Goal: Ask a question

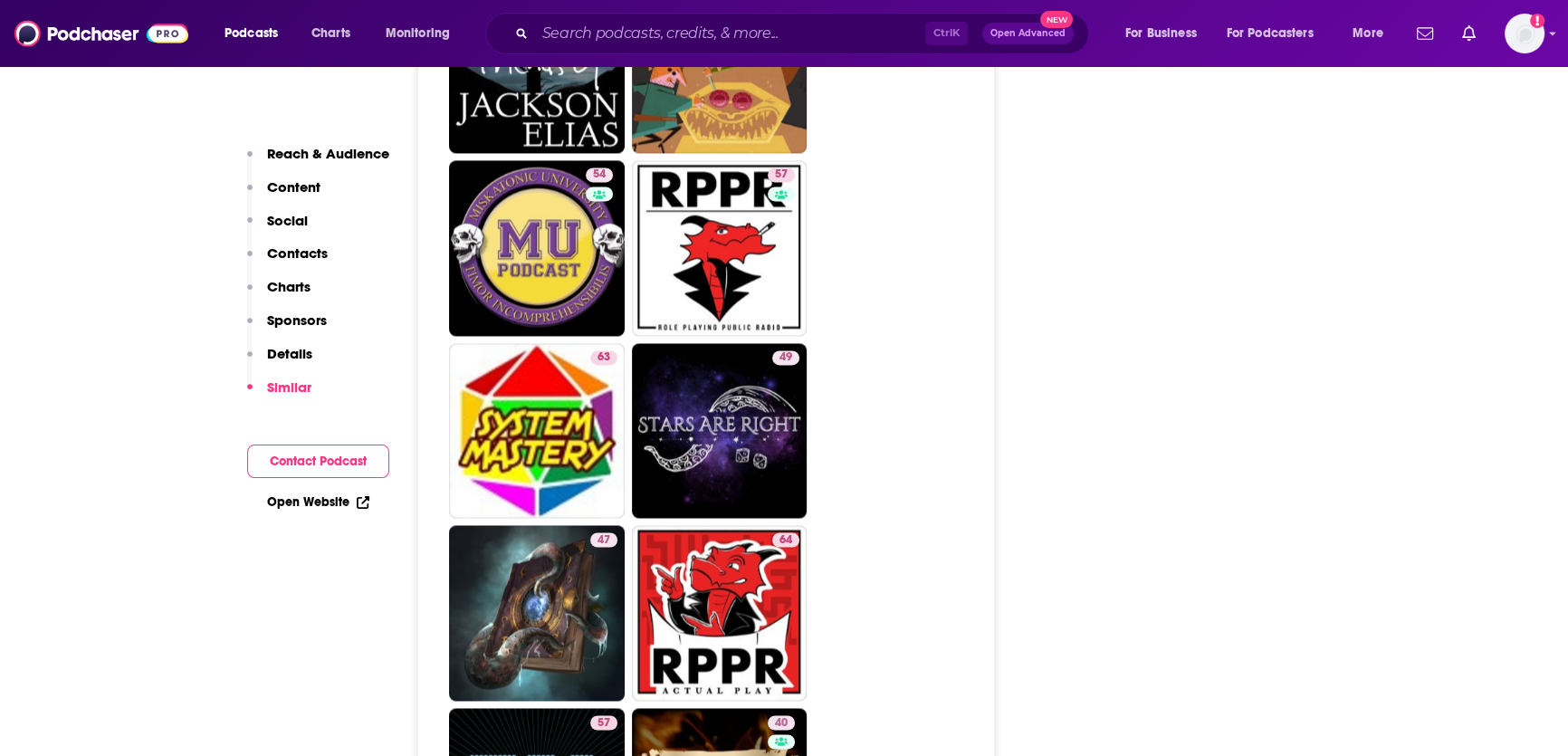
scroll to position [3586, 0]
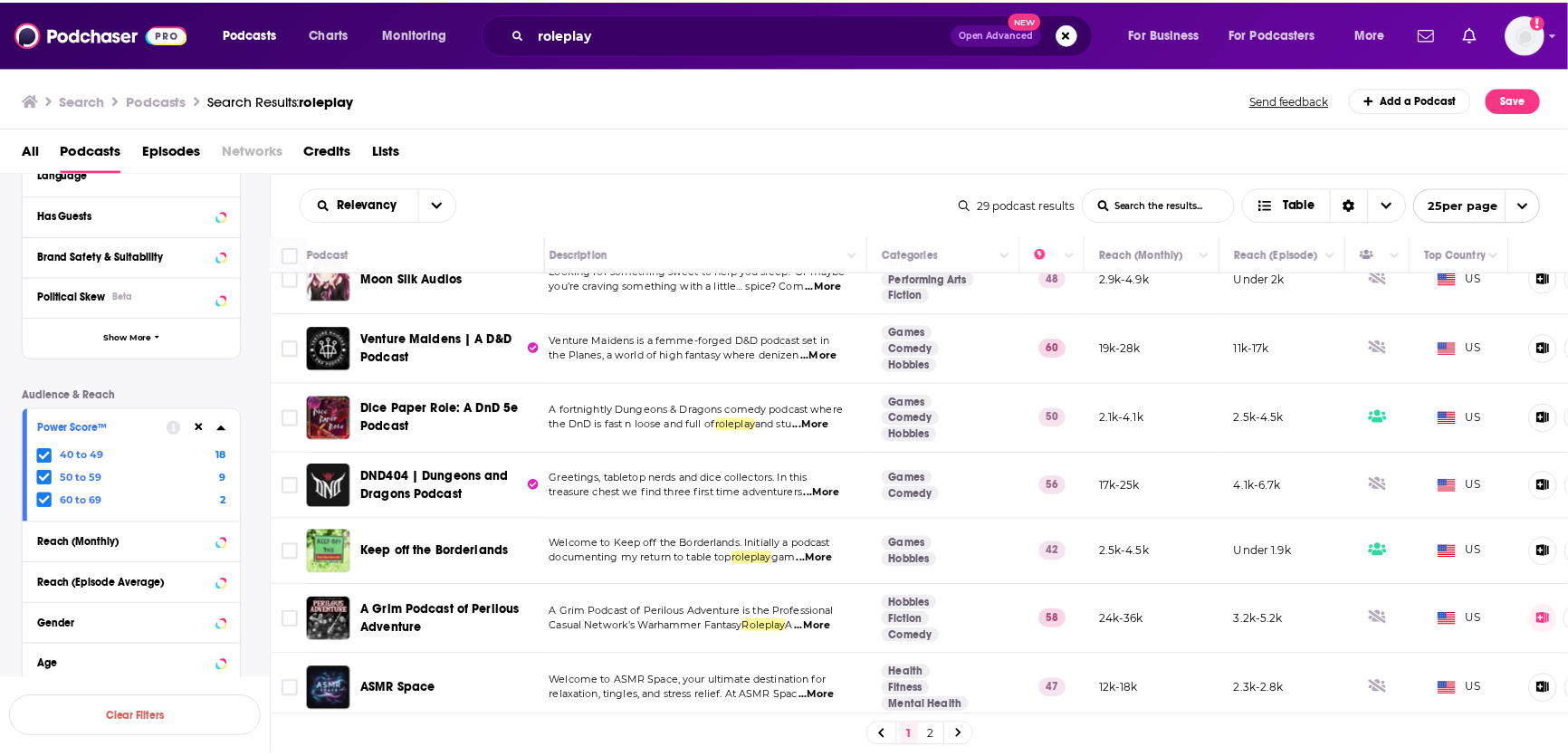
scroll to position [1310, 10]
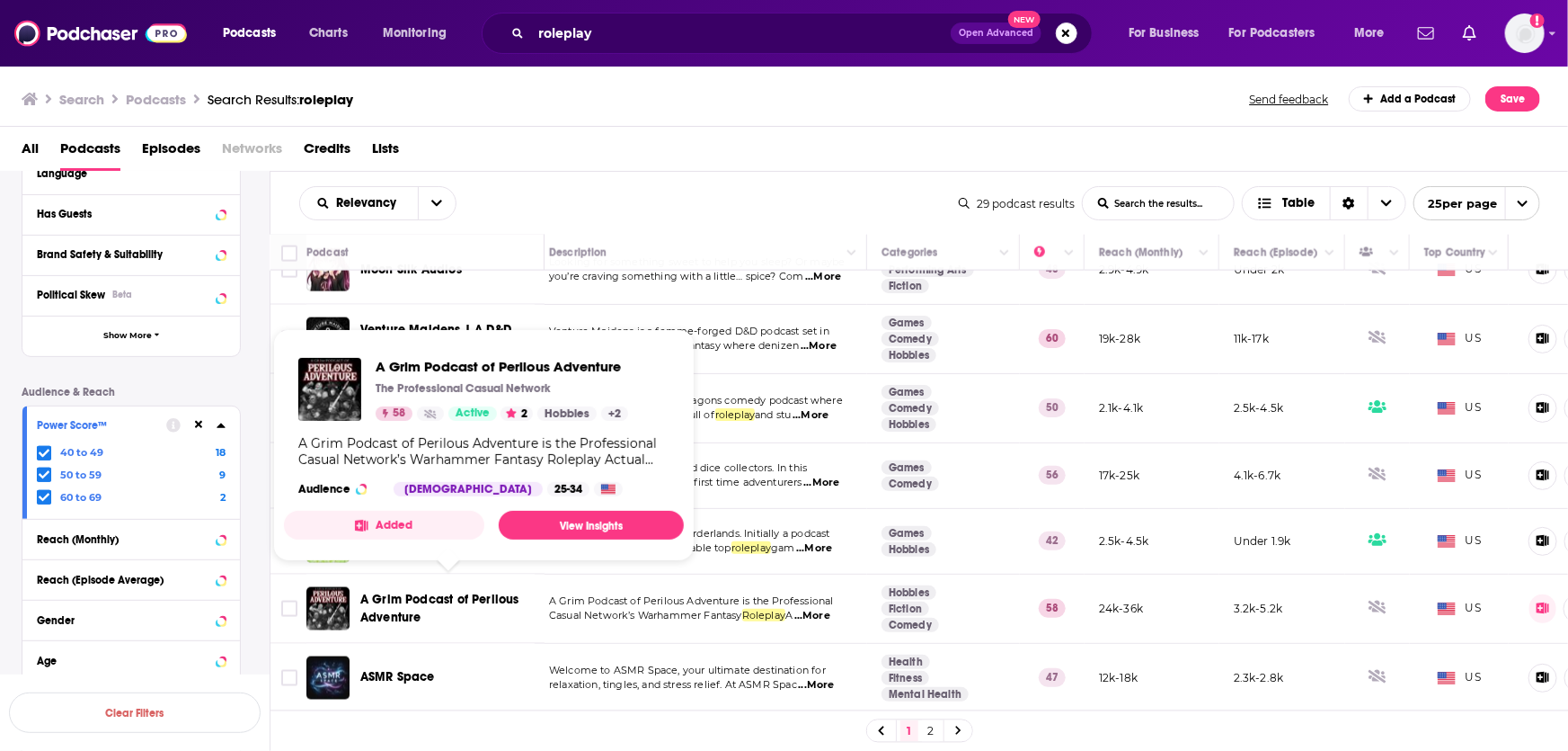
click at [411, 593] on span "A Grim Podcast of Perilous Adventure" at bounding box center [439, 608] width 158 height 33
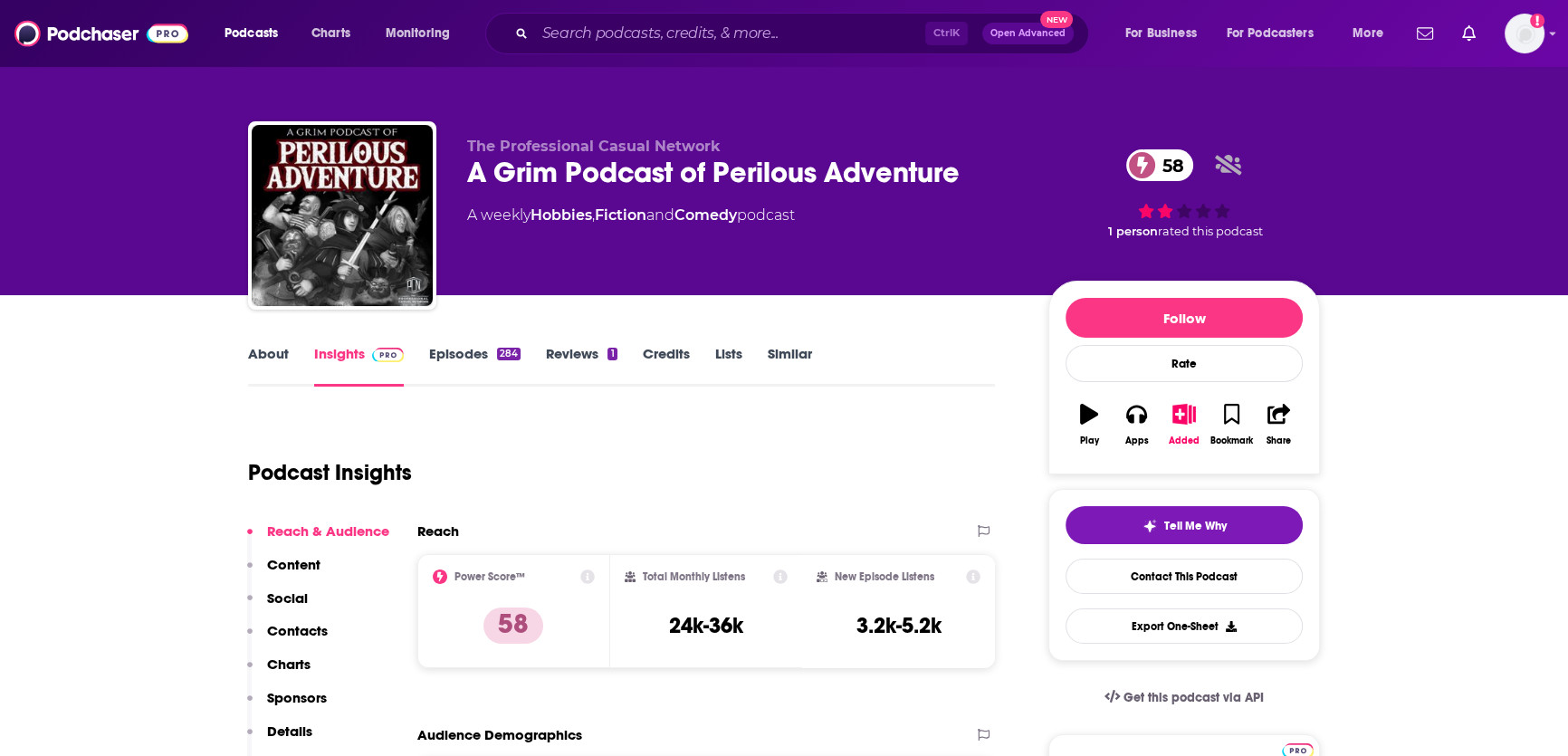
click at [260, 359] on link "About" at bounding box center [269, 365] width 41 height 42
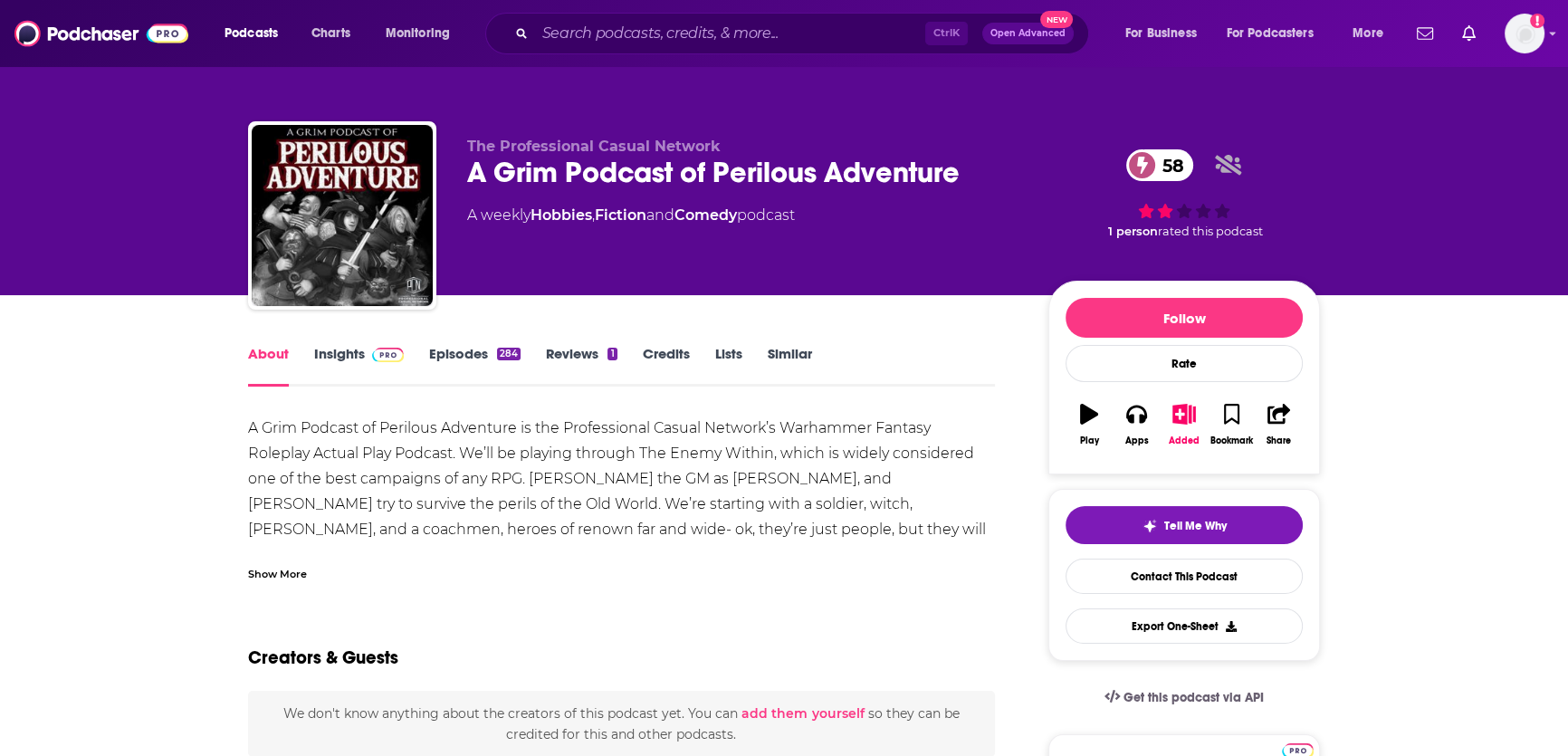
click at [343, 358] on link "Insights" at bounding box center [359, 365] width 89 height 42
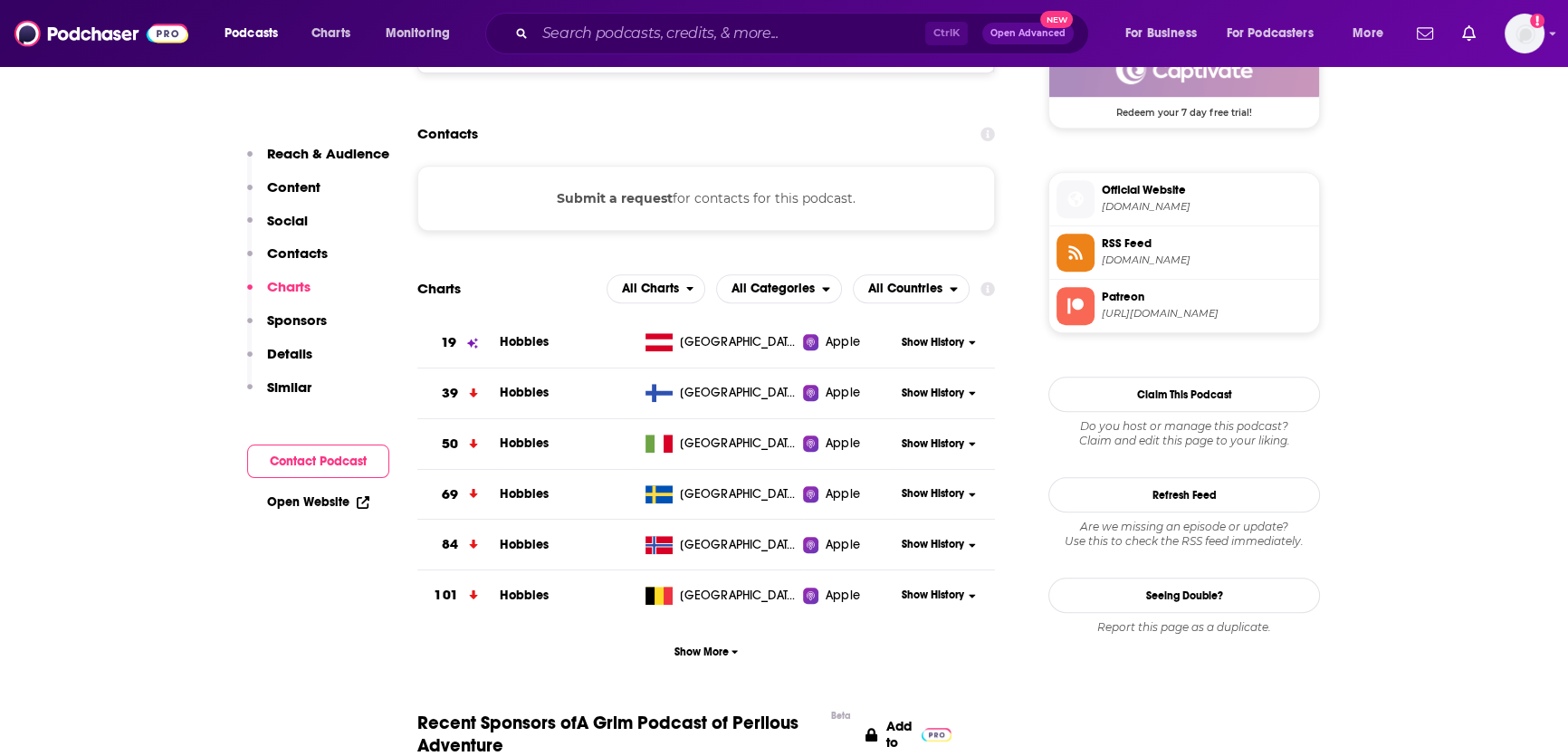
scroll to position [1387, 0]
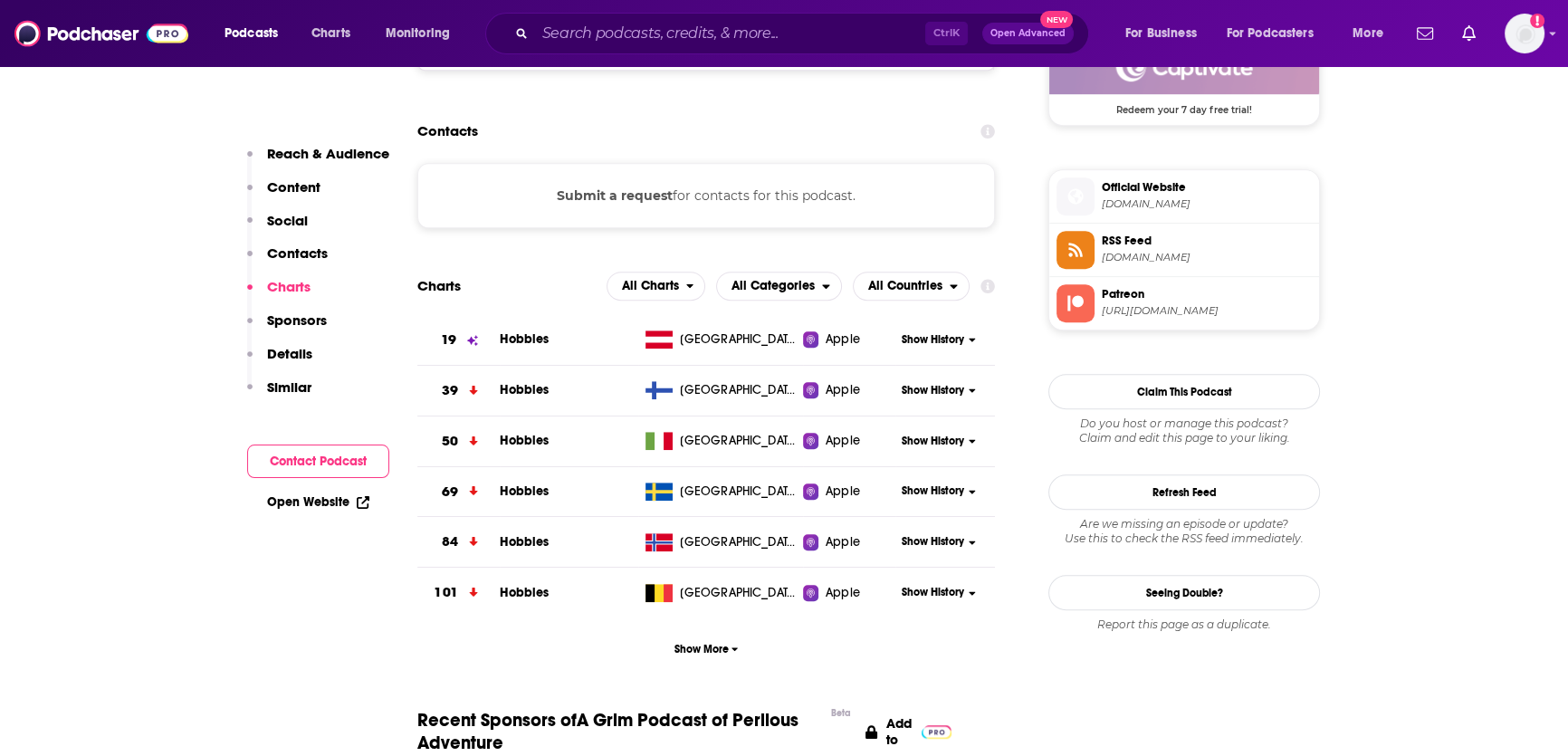
click at [623, 196] on button "Submit a request" at bounding box center [615, 195] width 116 height 20
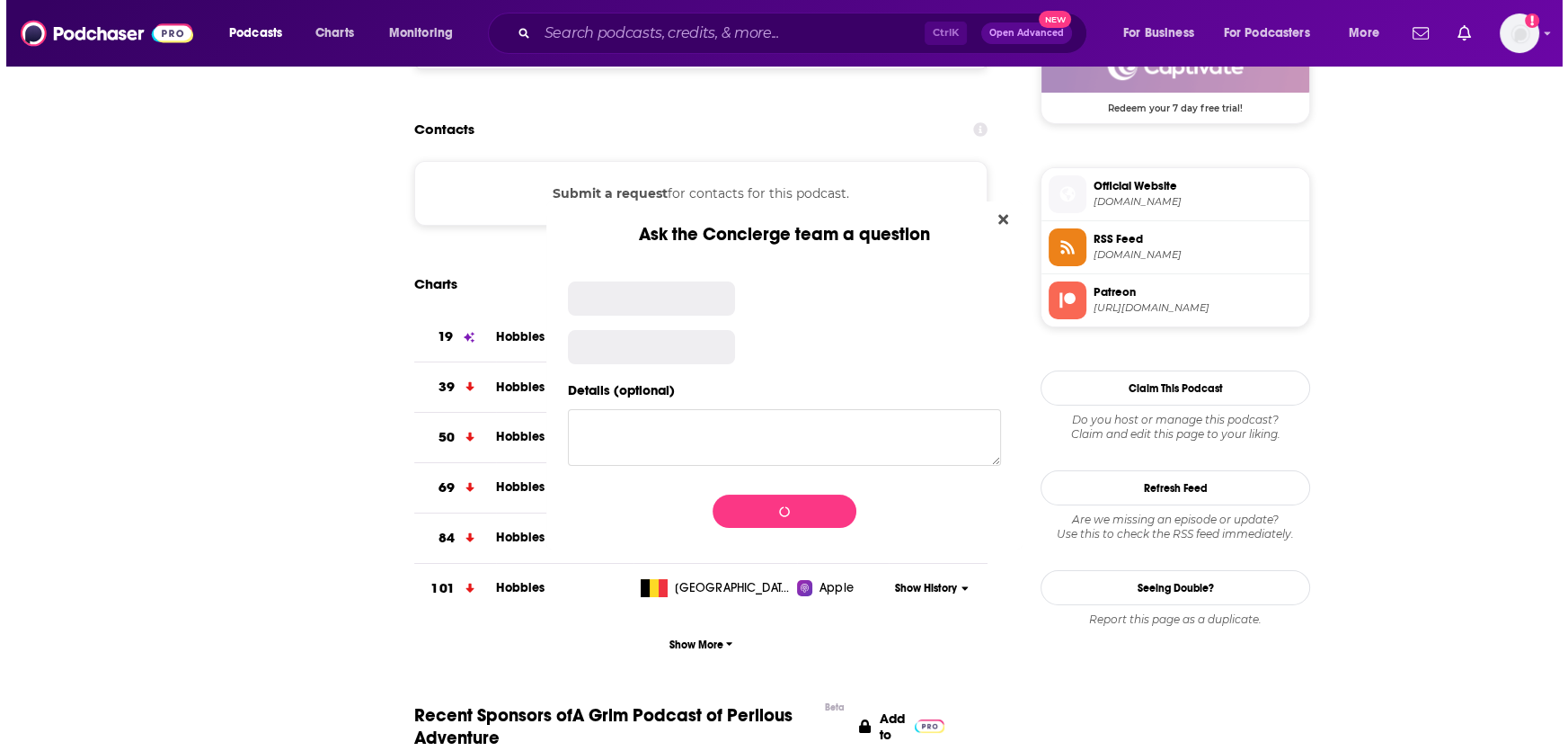
scroll to position [0, 0]
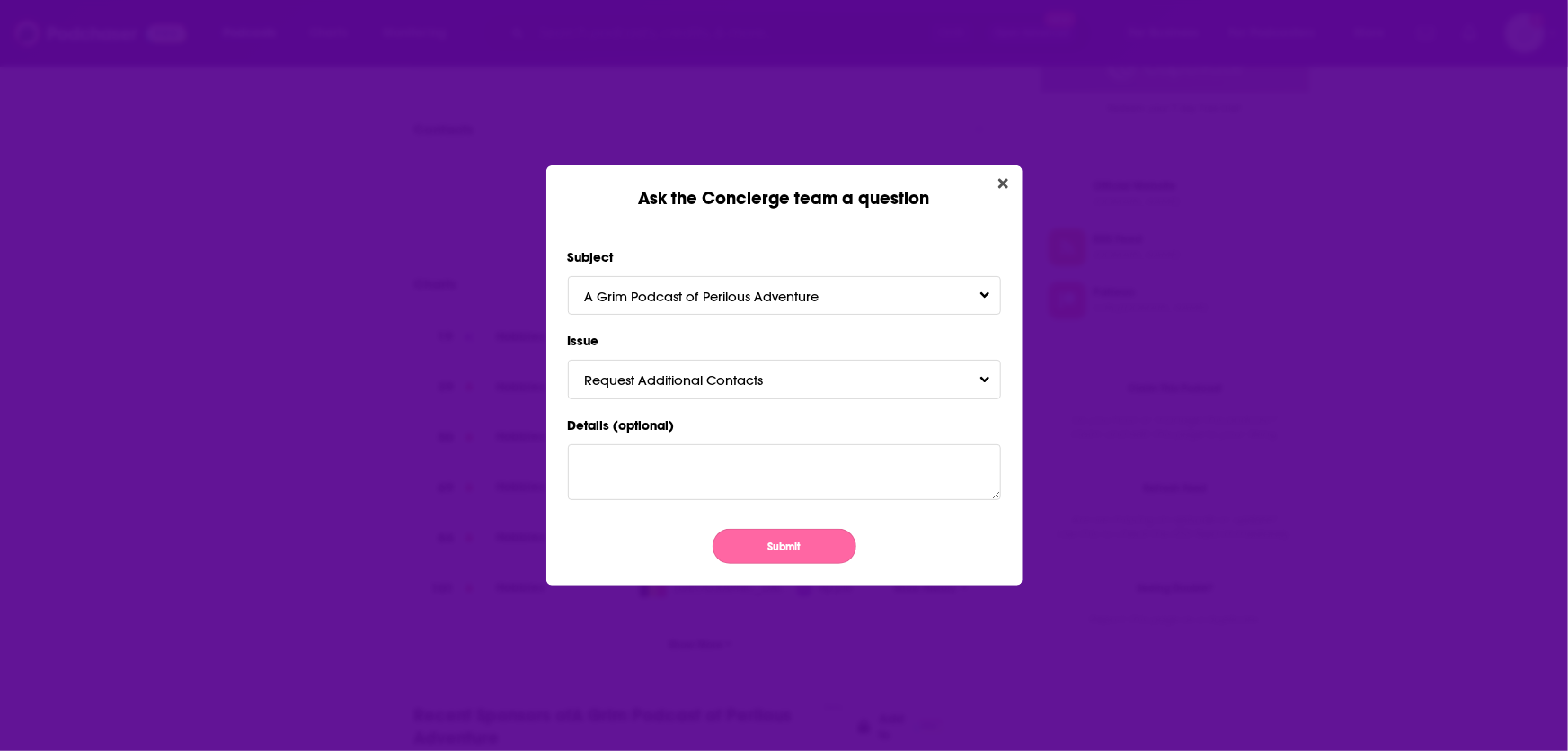
click at [740, 542] on button "Submit" at bounding box center [785, 546] width 144 height 35
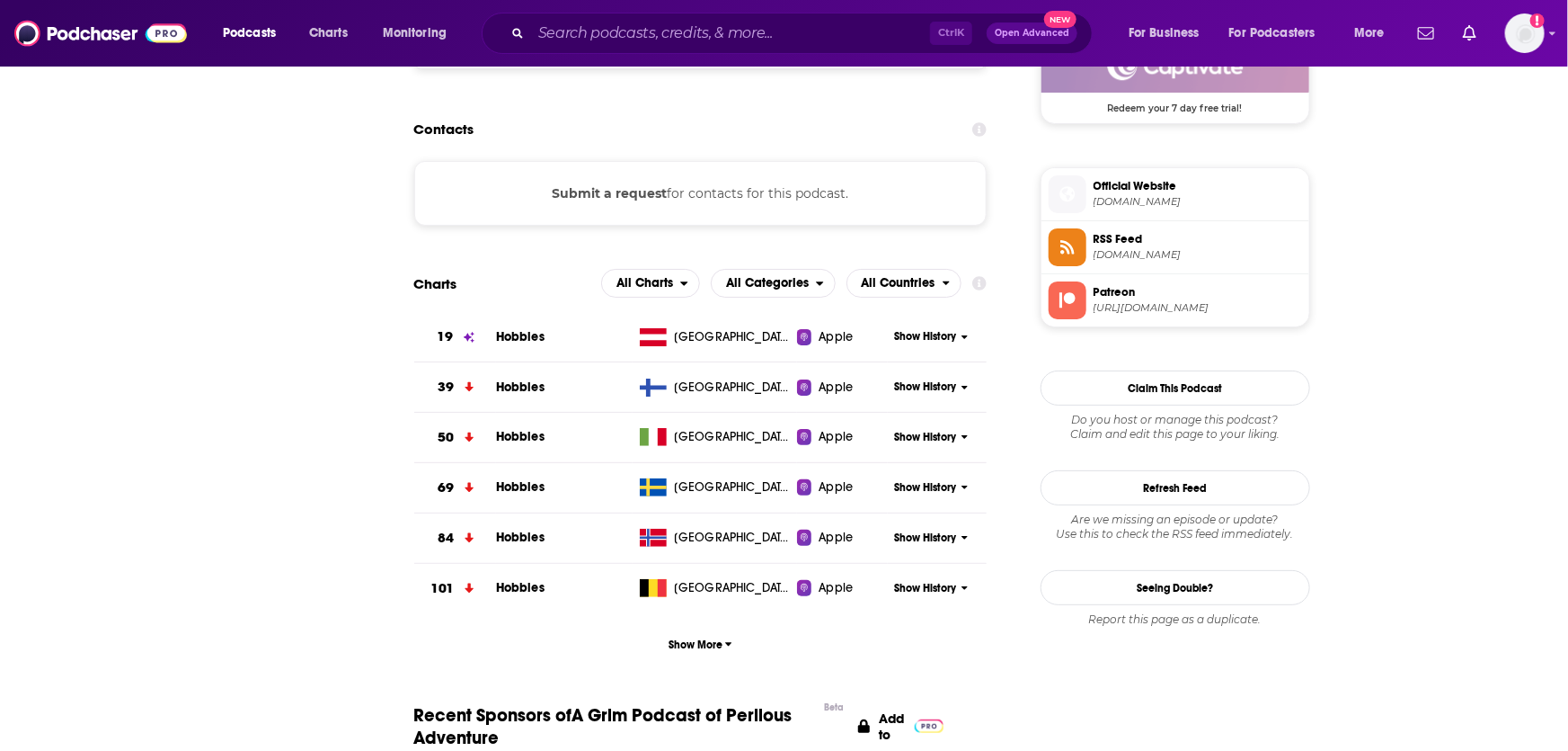
click at [769, 140] on div "Ask the Concierge team a question Subject A Grim Podcast of Perilous Adventure …" at bounding box center [784, 375] width 1568 height 751
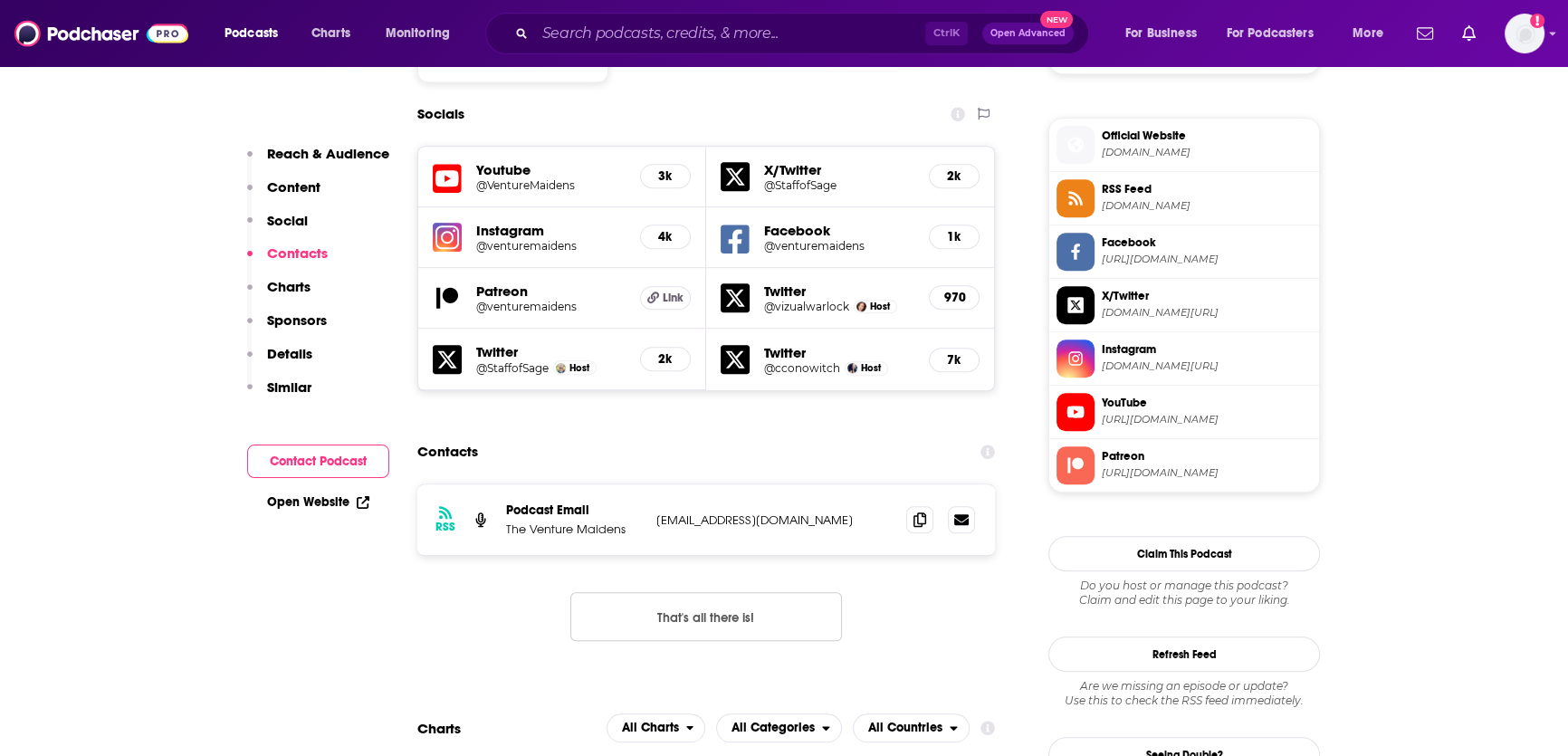
scroll to position [1593, 0]
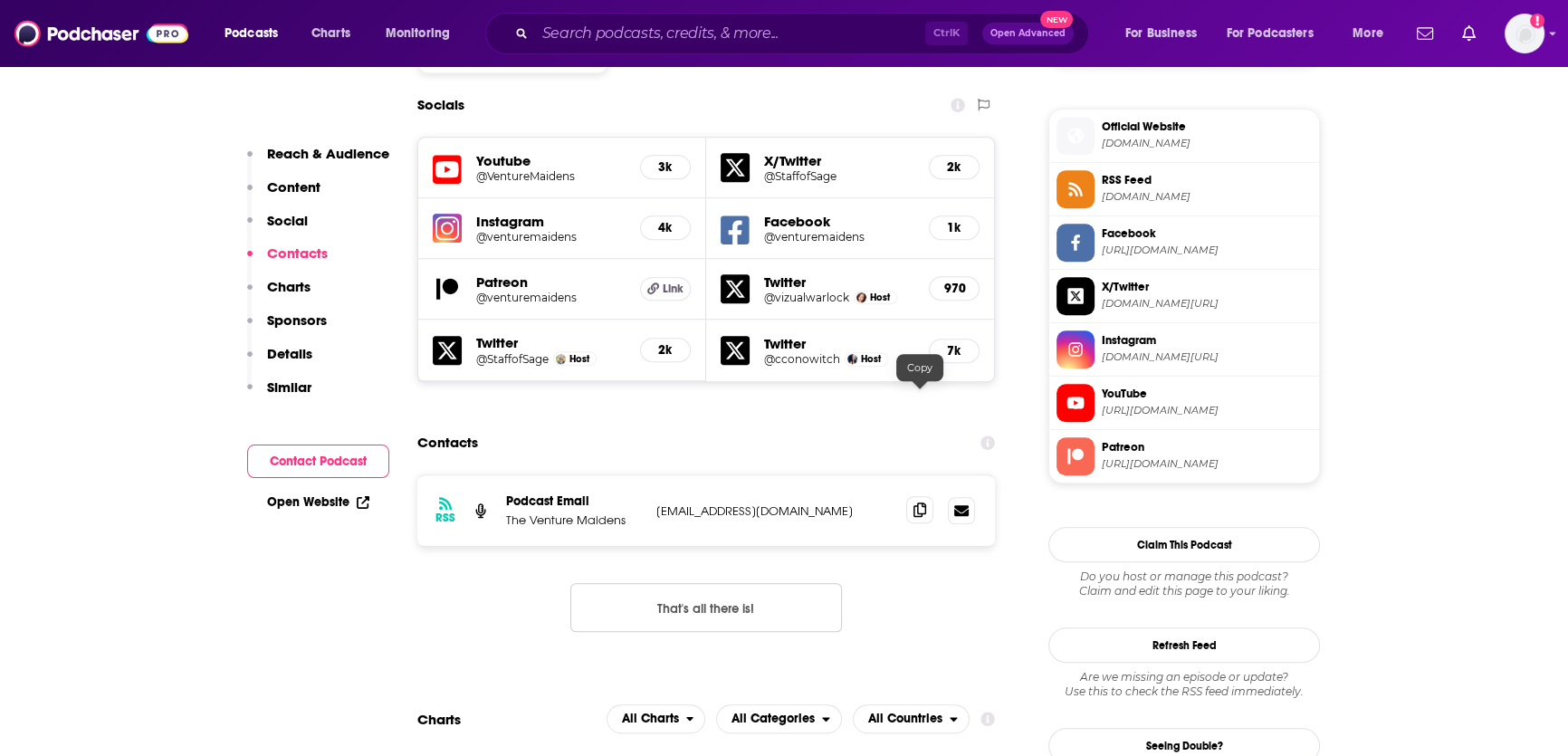
click at [924, 502] on icon at bounding box center [920, 510] width 13 height 15
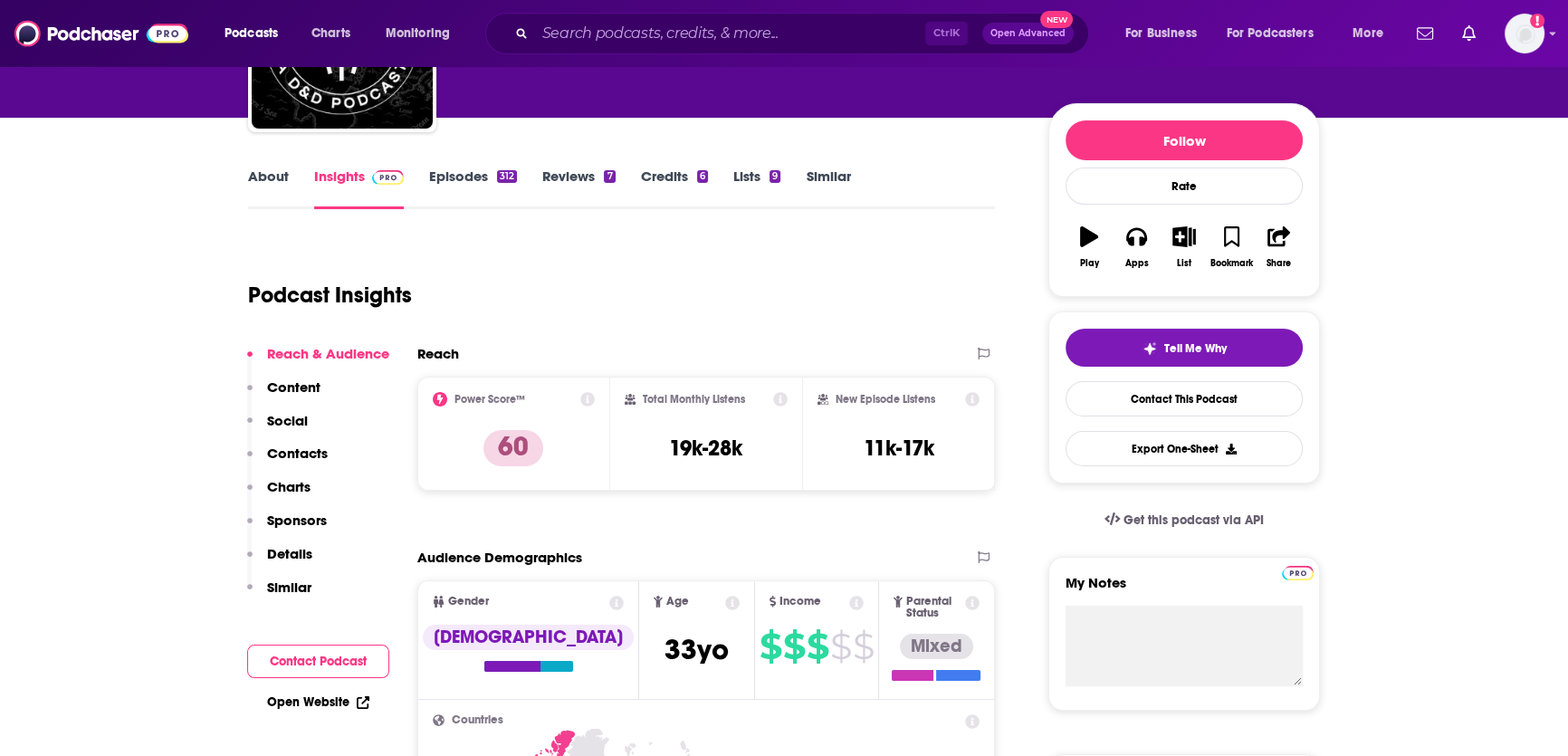
scroll to position [0, 0]
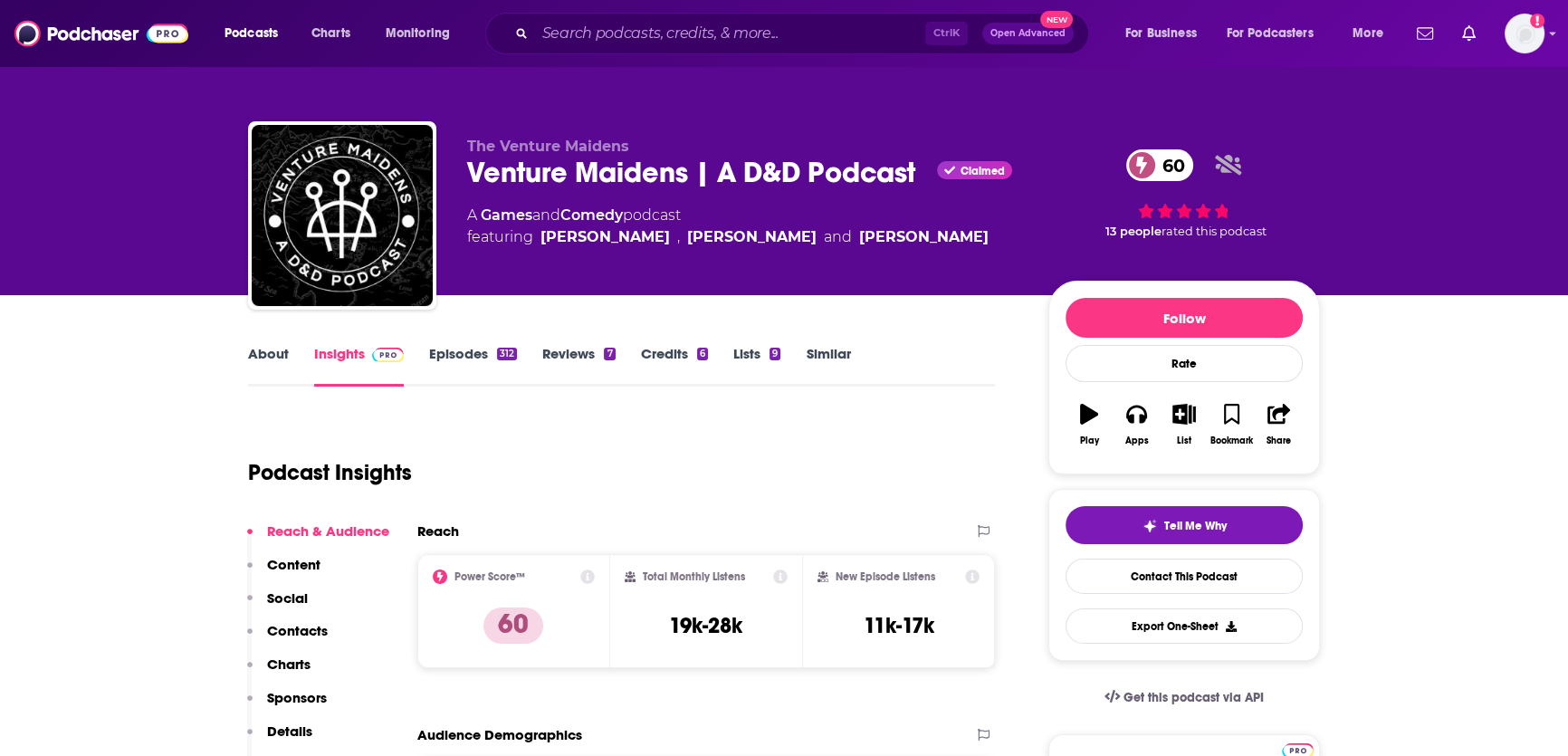
click at [266, 362] on link "About" at bounding box center [269, 365] width 41 height 42
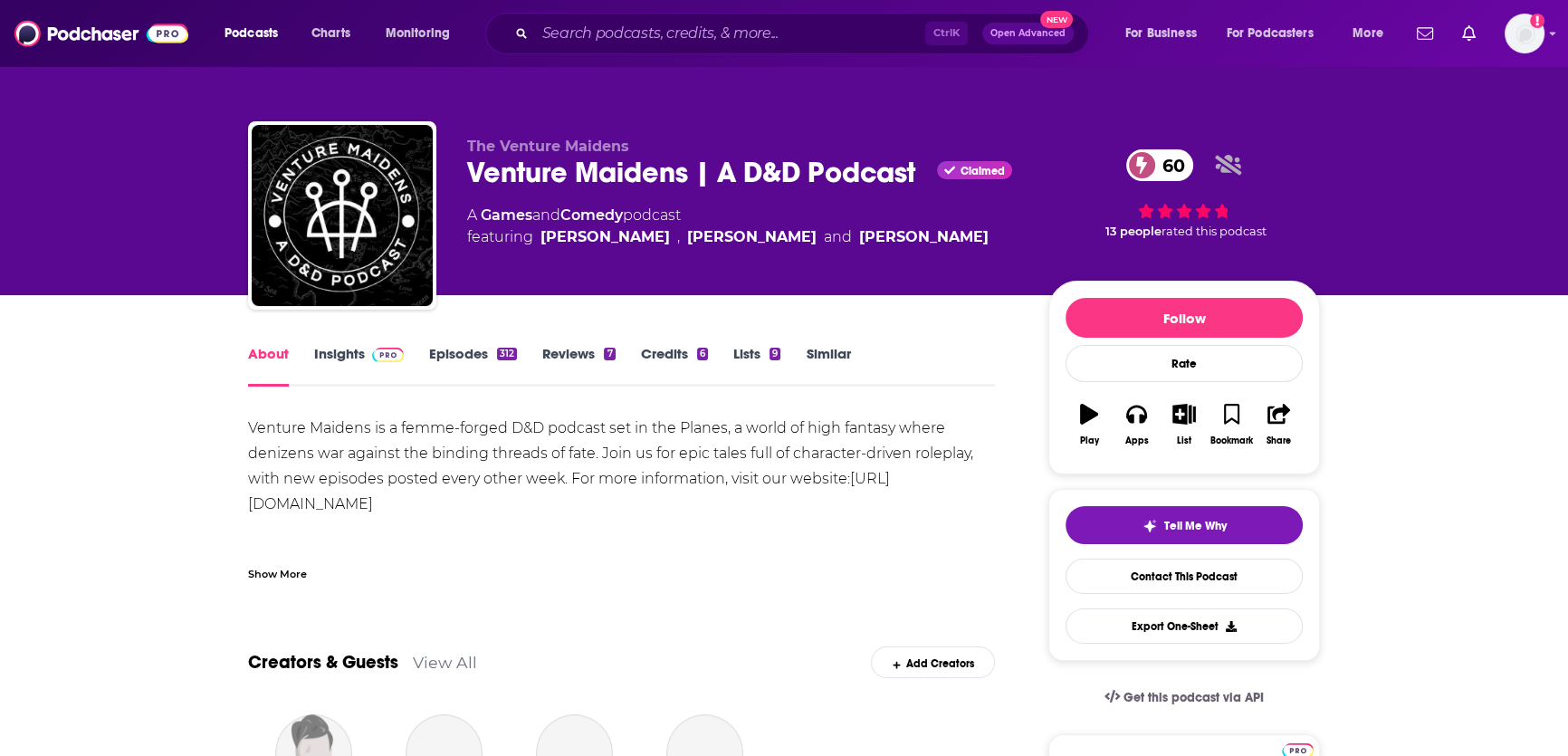
click at [354, 351] on link "Insights" at bounding box center [359, 365] width 89 height 42
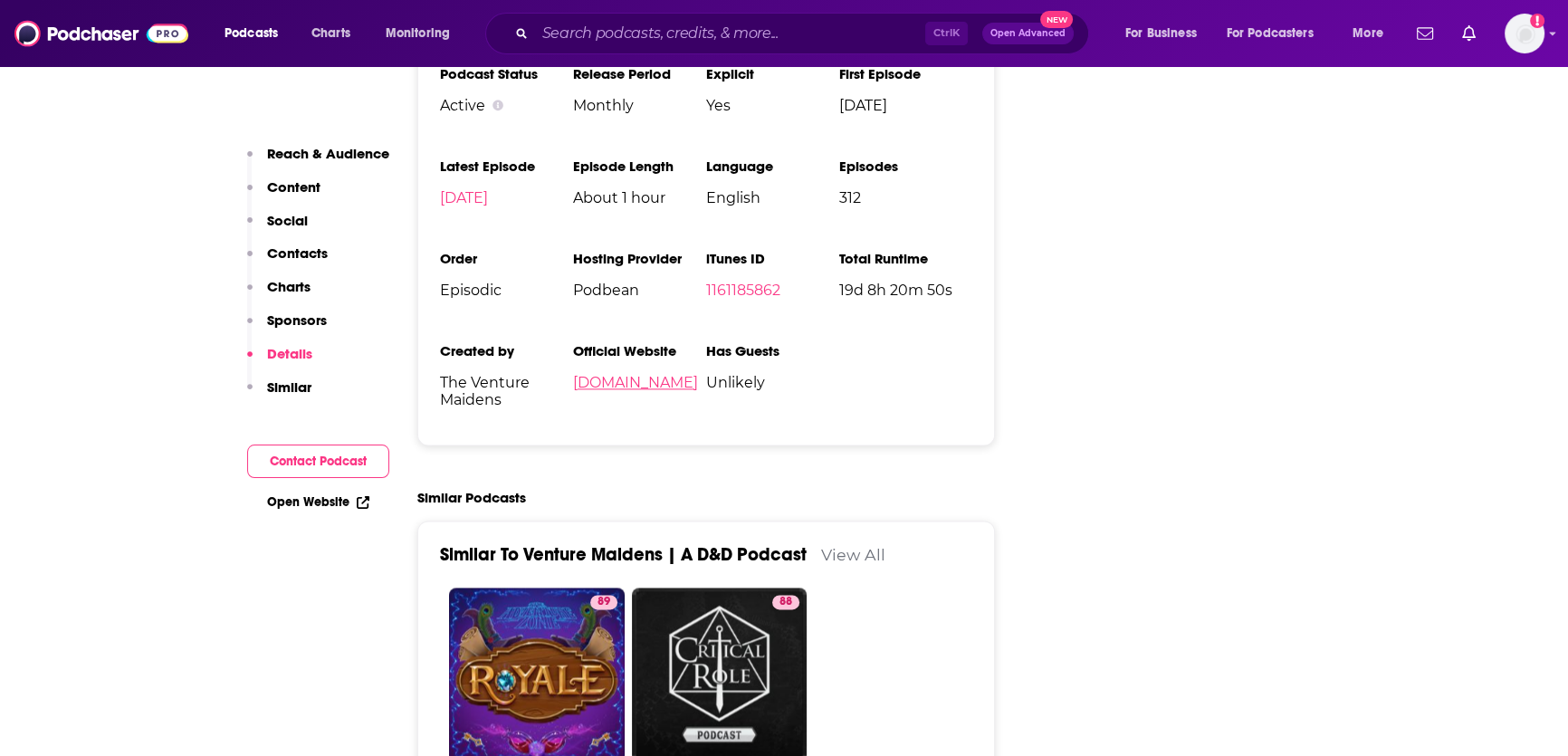
scroll to position [3216, 0]
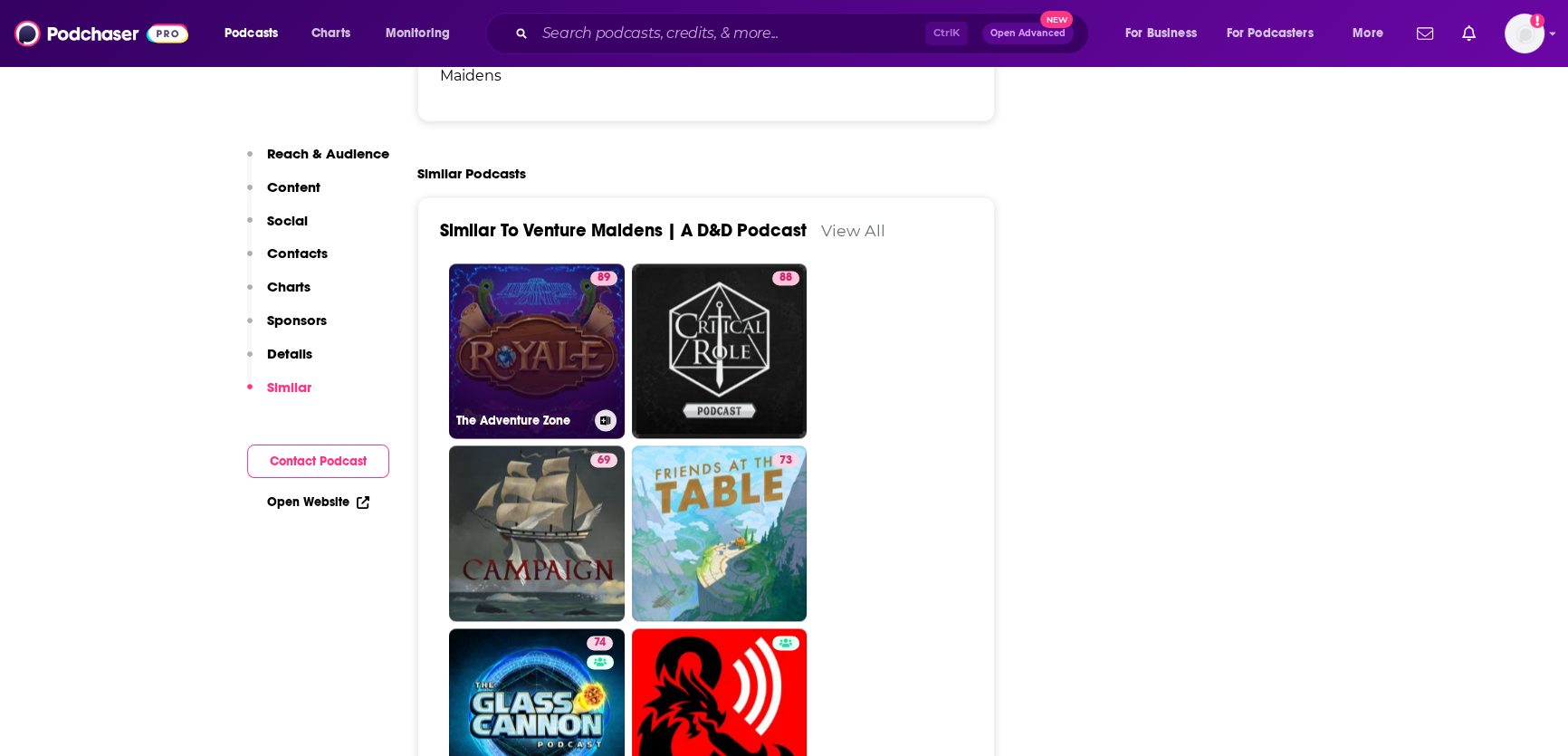
click at [564, 263] on link "89 The Adventure Zone" at bounding box center [537, 351] width 176 height 176
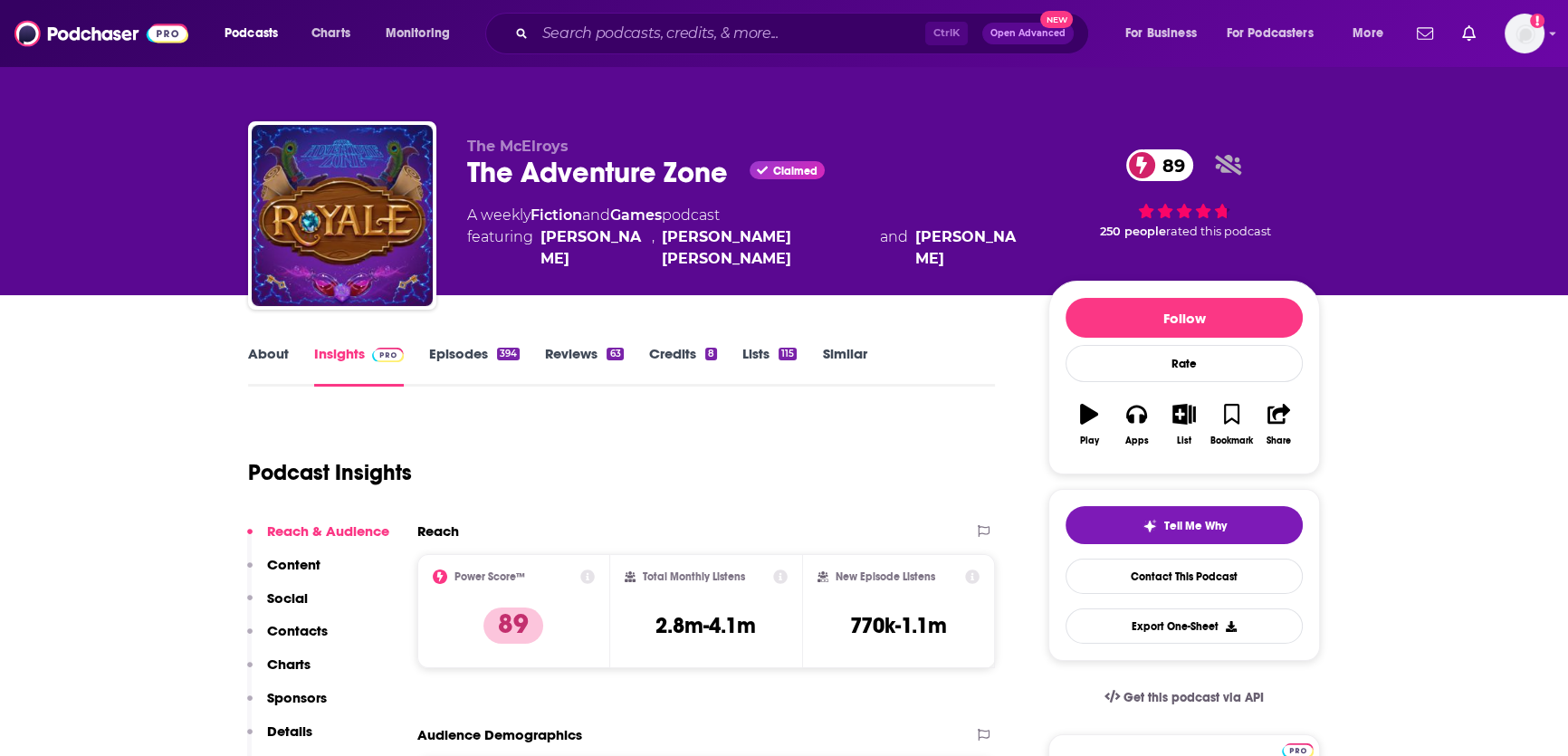
type input "https://www.podchaser.com/podcasts/venture-maidens-a-dd-podcast-232788"
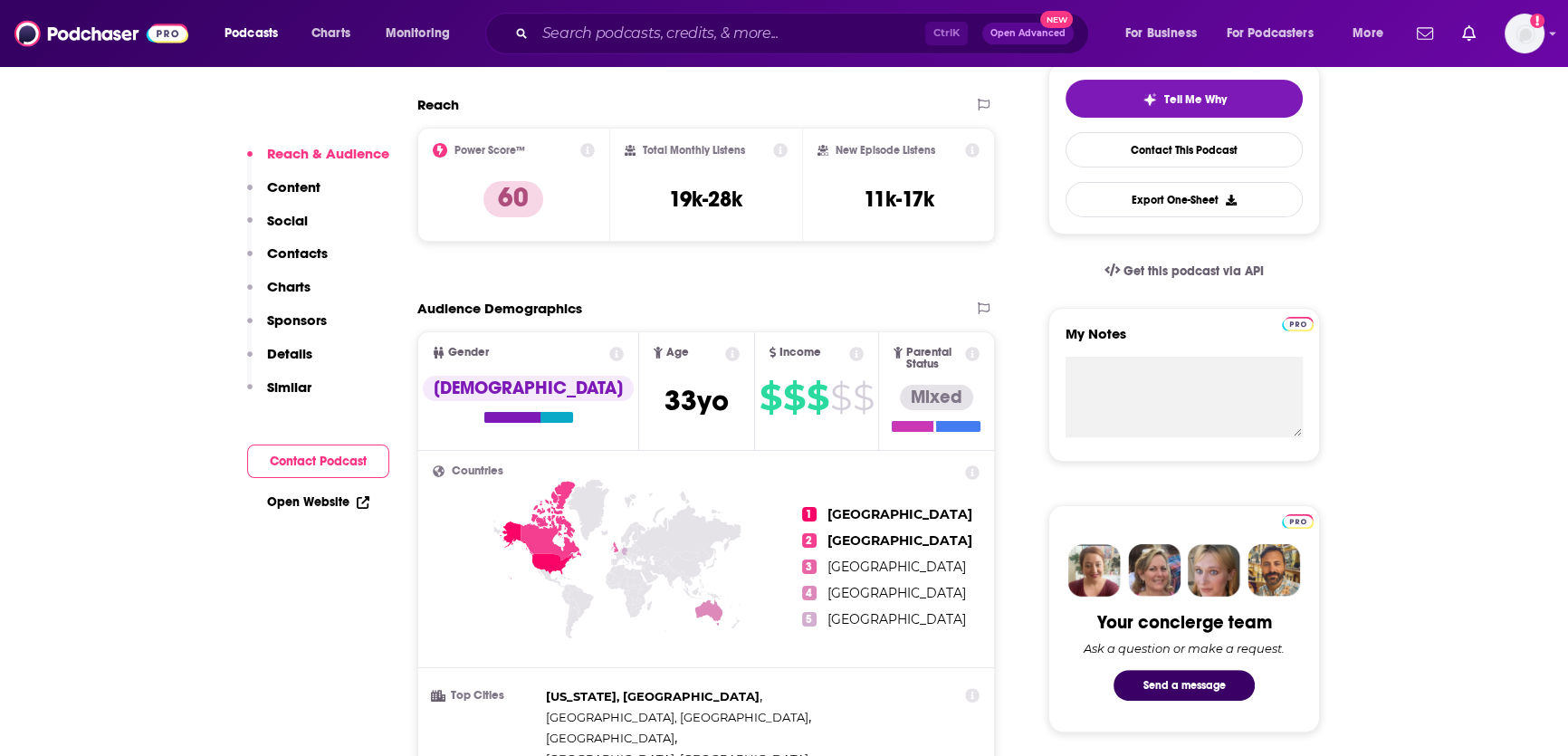
scroll to position [516, 0]
